Goal: Task Accomplishment & Management: Use online tool/utility

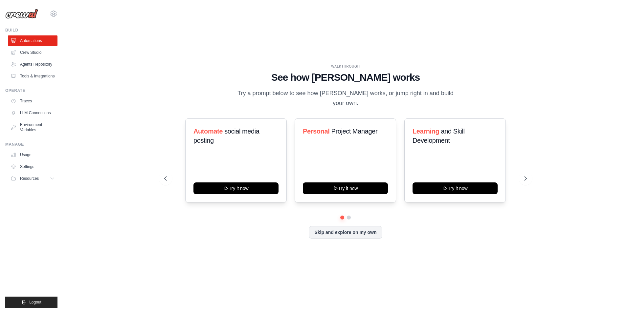
click at [196, 35] on div "WALKTHROUGH See how CrewAI works Try a prompt below to see how CrewAI works, or…" at bounding box center [346, 157] width 544 height 300
click at [51, 54] on link "Crew Studio" at bounding box center [34, 52] width 50 height 11
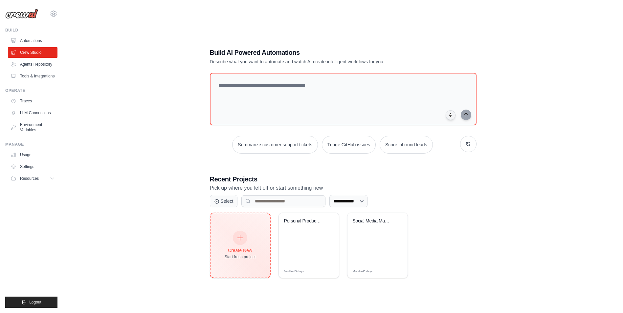
click at [247, 240] on div "Create New Start fresh project" at bounding box center [239, 245] width 31 height 28
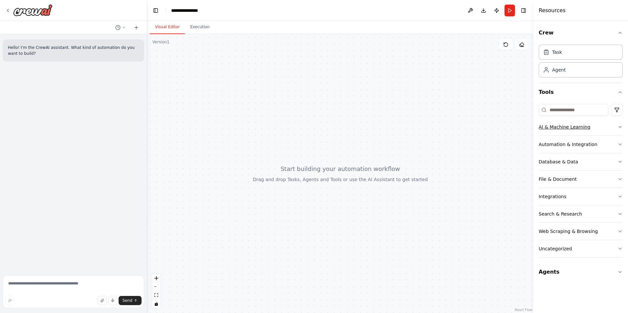
click at [619, 126] on icon "button" at bounding box center [619, 126] width 5 height 5
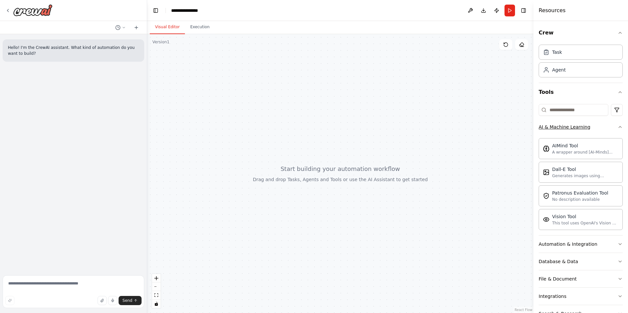
click at [616, 124] on button "AI & Machine Learning" at bounding box center [580, 126] width 84 height 17
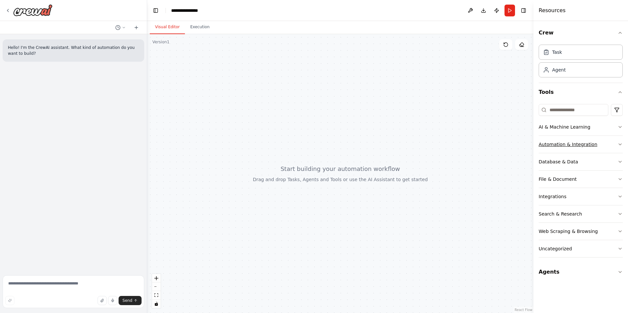
click at [605, 145] on button "Automation & Integration" at bounding box center [580, 144] width 84 height 17
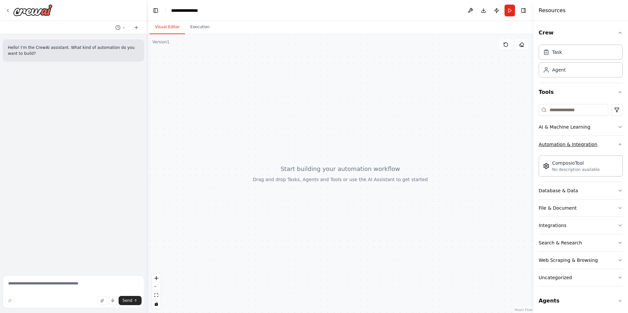
click at [605, 145] on button "Automation & Integration" at bounding box center [580, 144] width 84 height 17
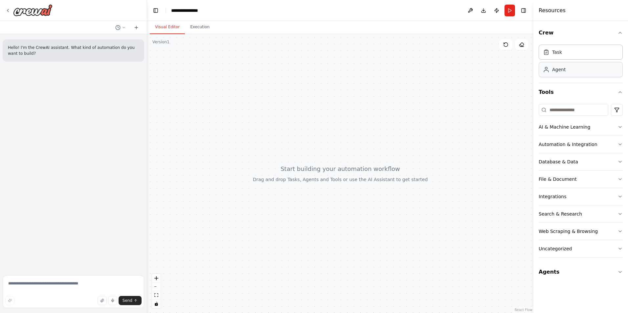
click at [571, 72] on div "Agent" at bounding box center [580, 69] width 84 height 15
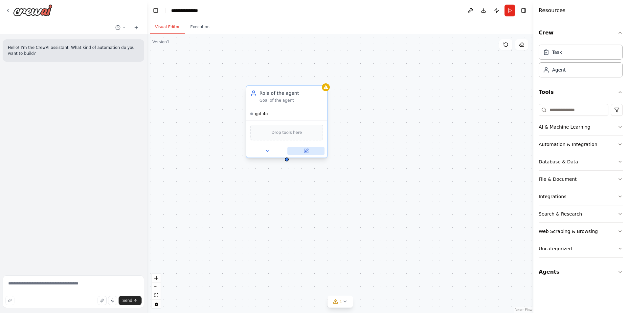
click at [307, 149] on icon at bounding box center [306, 150] width 3 height 3
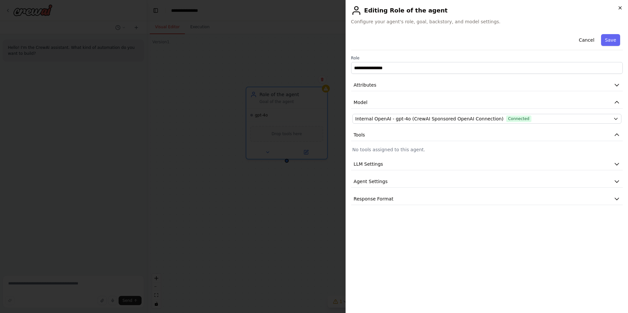
click at [619, 8] on icon "button" at bounding box center [619, 8] width 3 height 3
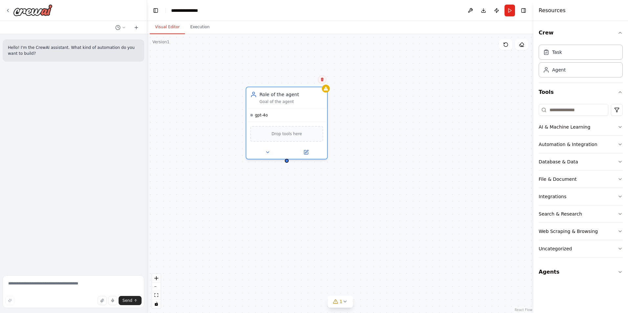
click at [321, 78] on icon at bounding box center [322, 80] width 3 height 4
click at [309, 80] on button "Confirm" at bounding box center [303, 79] width 23 height 8
